Goal: Information Seeking & Learning: Find specific fact

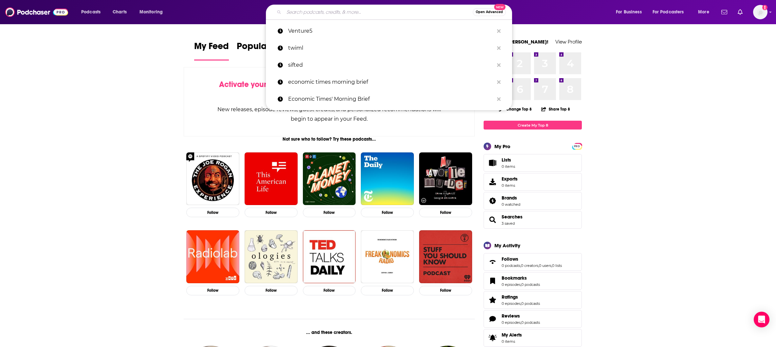
click at [312, 17] on input "Search podcasts, credits, & more..." at bounding box center [378, 12] width 189 height 10
paste input "GetLatka"
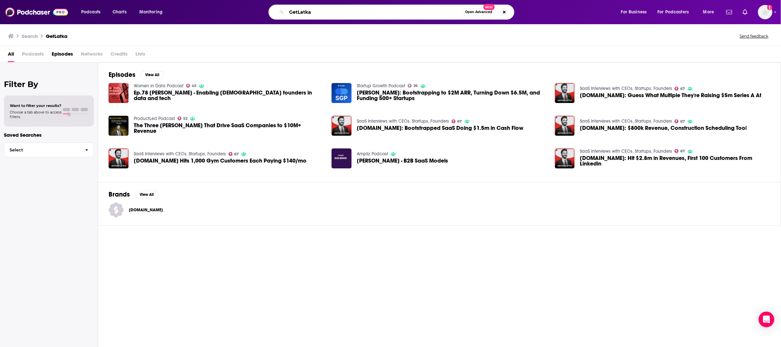
drag, startPoint x: 342, startPoint y: 14, endPoint x: 298, endPoint y: 12, distance: 43.9
click at [298, 12] on input "GetLatka" at bounding box center [375, 12] width 176 height 10
click at [301, 13] on input "GetLatka" at bounding box center [375, 12] width 176 height 10
drag, startPoint x: 298, startPoint y: 11, endPoint x: 284, endPoint y: 11, distance: 13.4
click at [284, 11] on div "GetLatka Open Advanced New" at bounding box center [392, 12] width 246 height 15
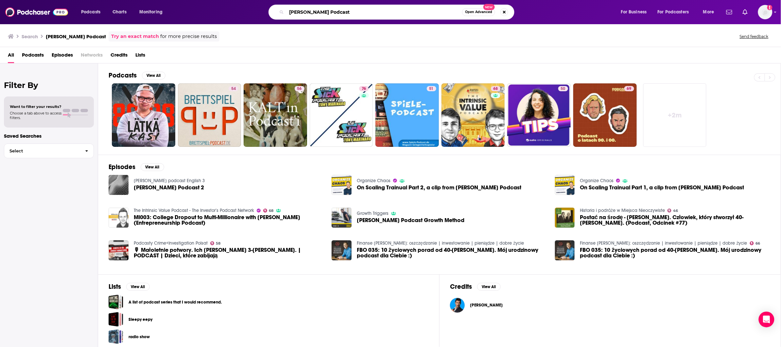
drag, startPoint x: 321, startPoint y: 12, endPoint x: 295, endPoint y: 12, distance: 26.2
click at [294, 12] on input "[PERSON_NAME] Podcast" at bounding box center [375, 12] width 176 height 10
type input "L"
type input "[PERSON_NAME]"
